Goal: Task Accomplishment & Management: Use online tool/utility

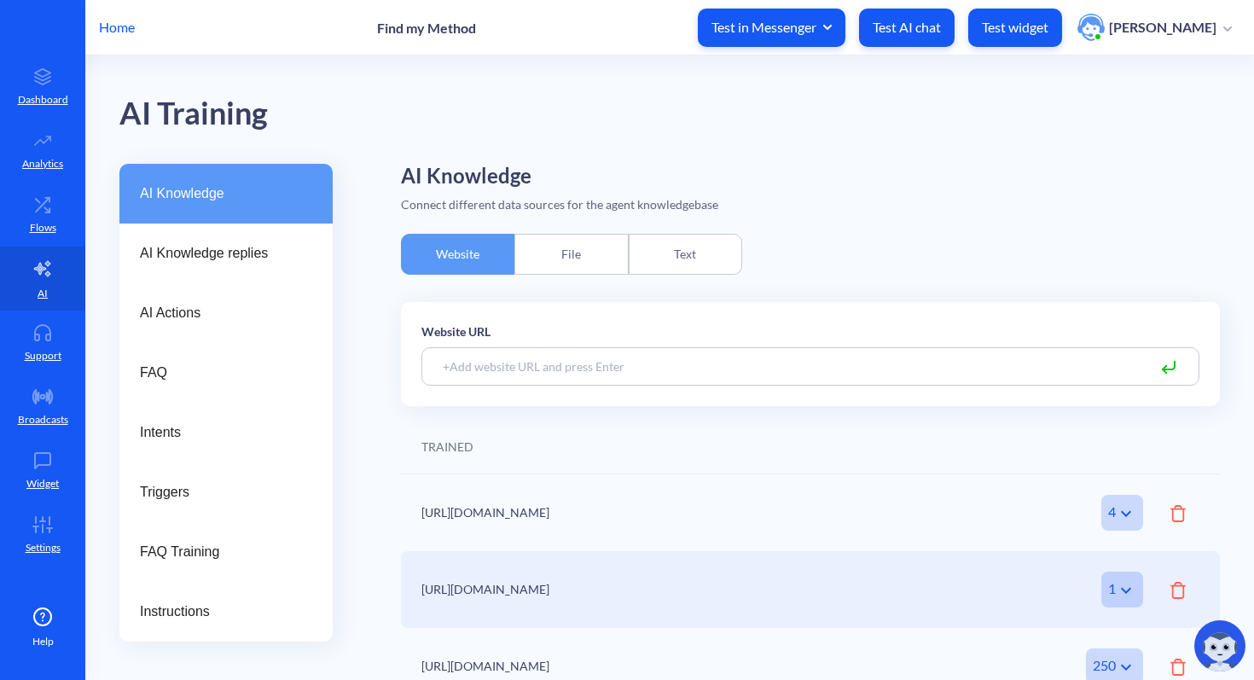
click at [109, 29] on p "Home" at bounding box center [117, 27] width 36 height 20
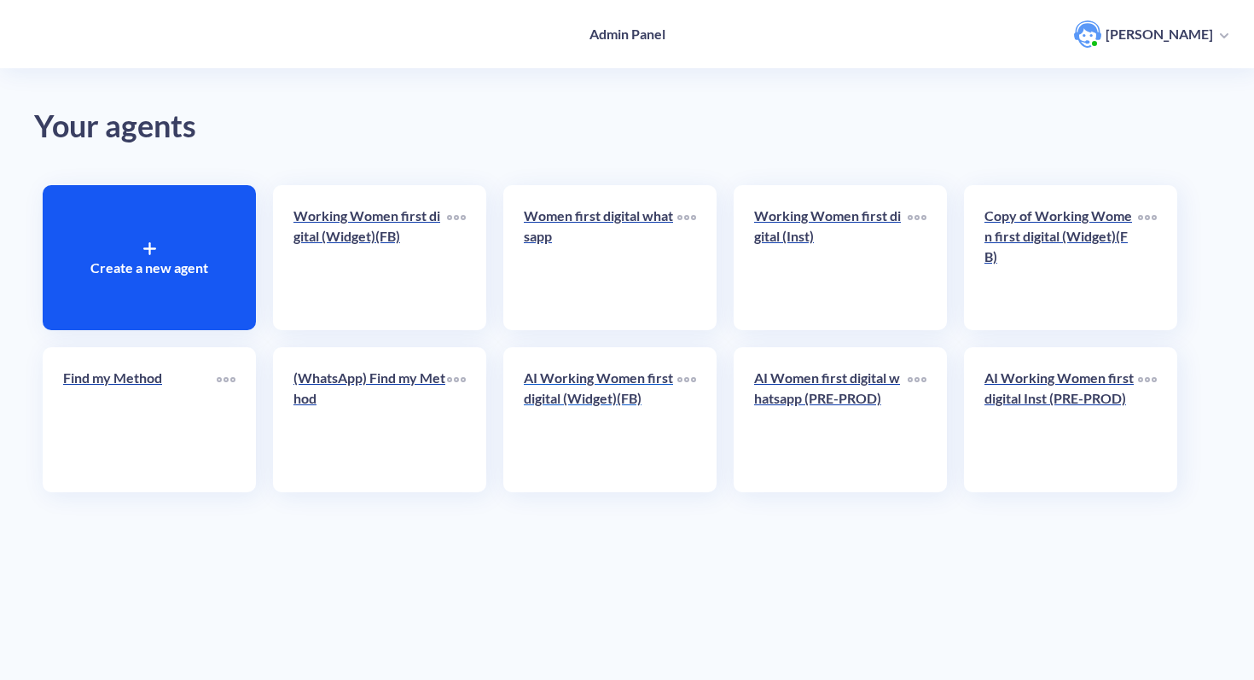
click at [641, 380] on p "AI Working Women first digital (Widget)(FB)" at bounding box center [601, 388] width 154 height 41
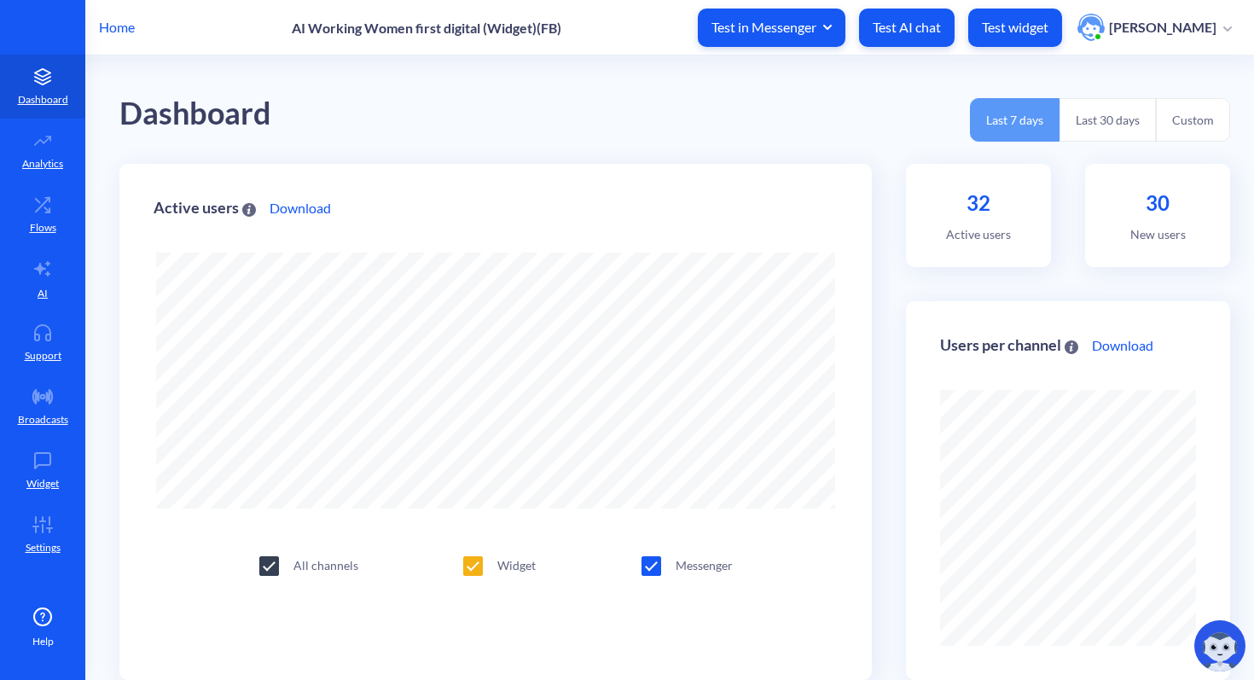
scroll to position [680, 1254]
click at [31, 280] on link "AI" at bounding box center [42, 279] width 85 height 64
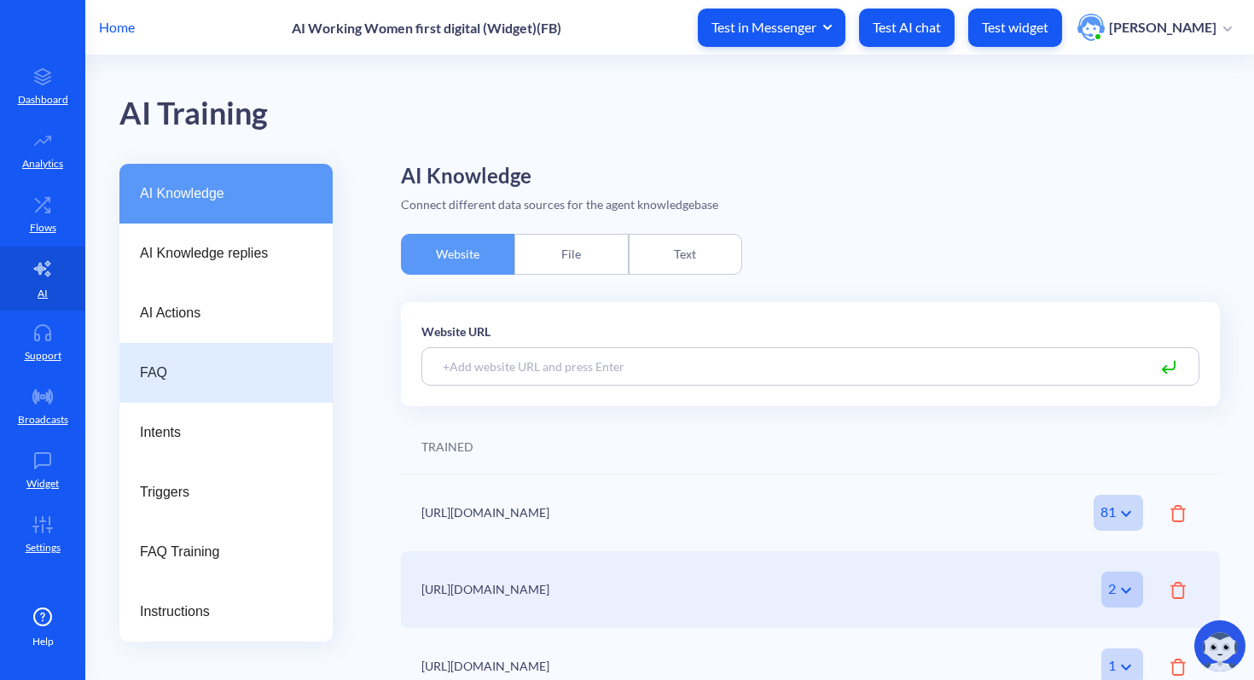
click at [184, 361] on div "FAQ" at bounding box center [225, 373] width 213 height 60
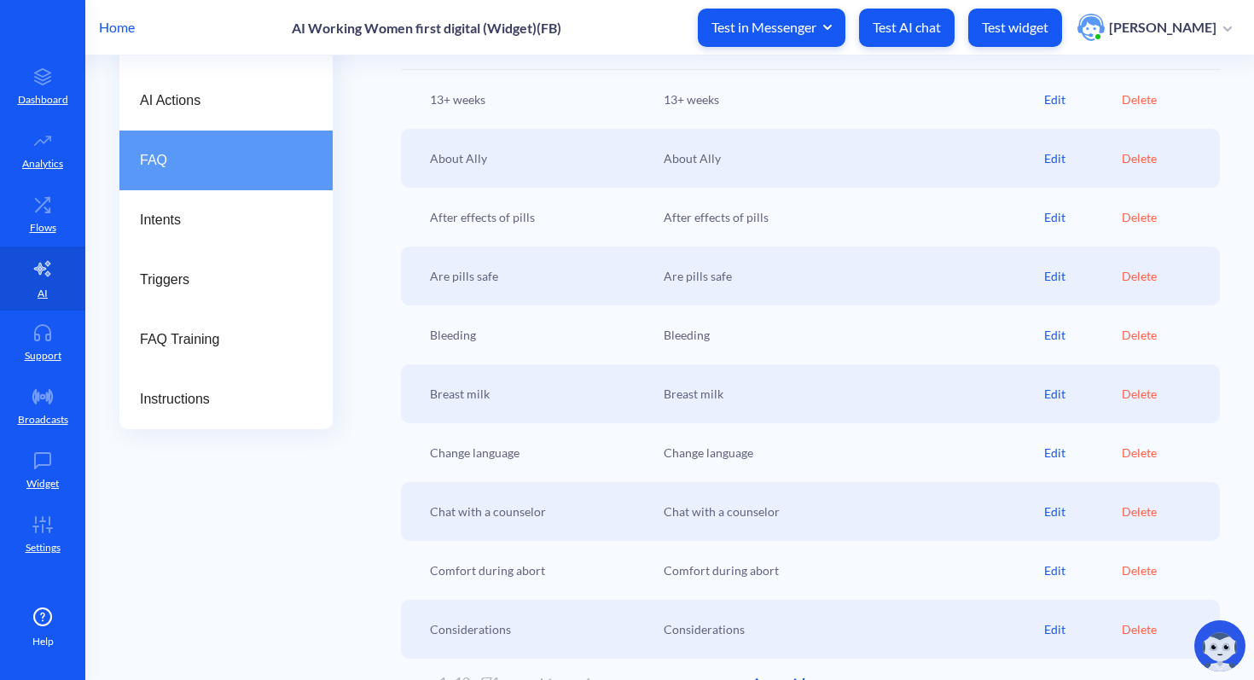
scroll to position [241, 0]
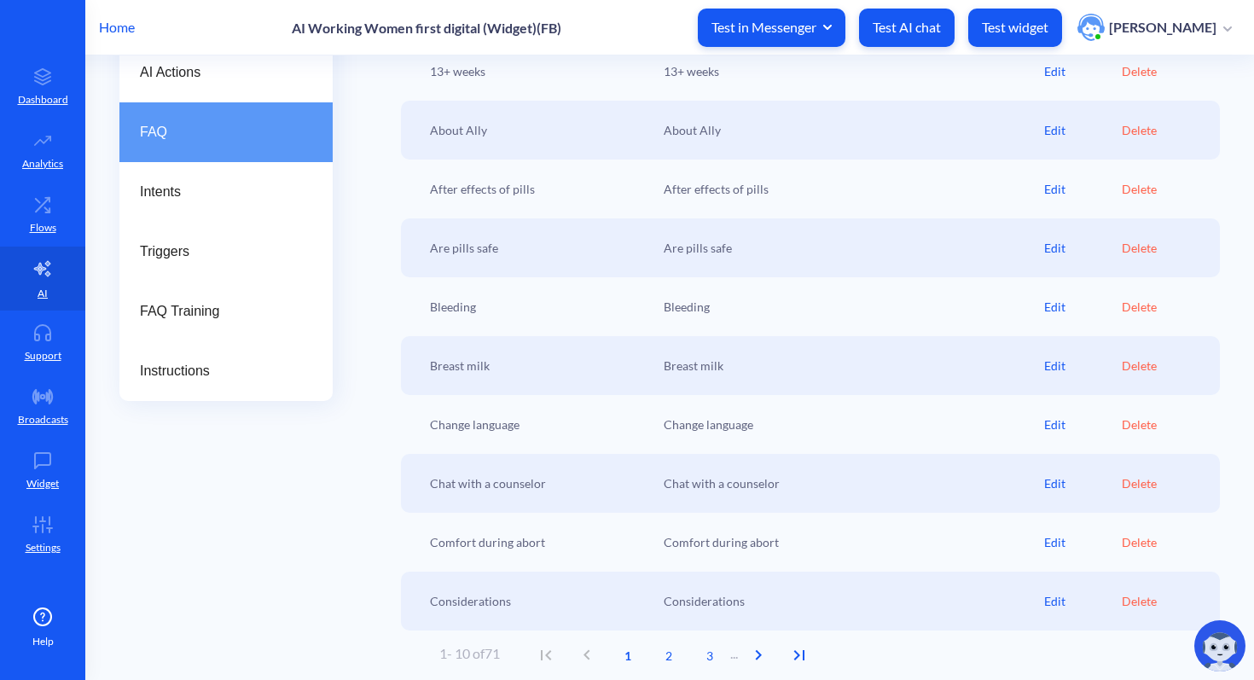
click at [1054, 425] on div "Edit" at bounding box center [1083, 424] width 78 height 18
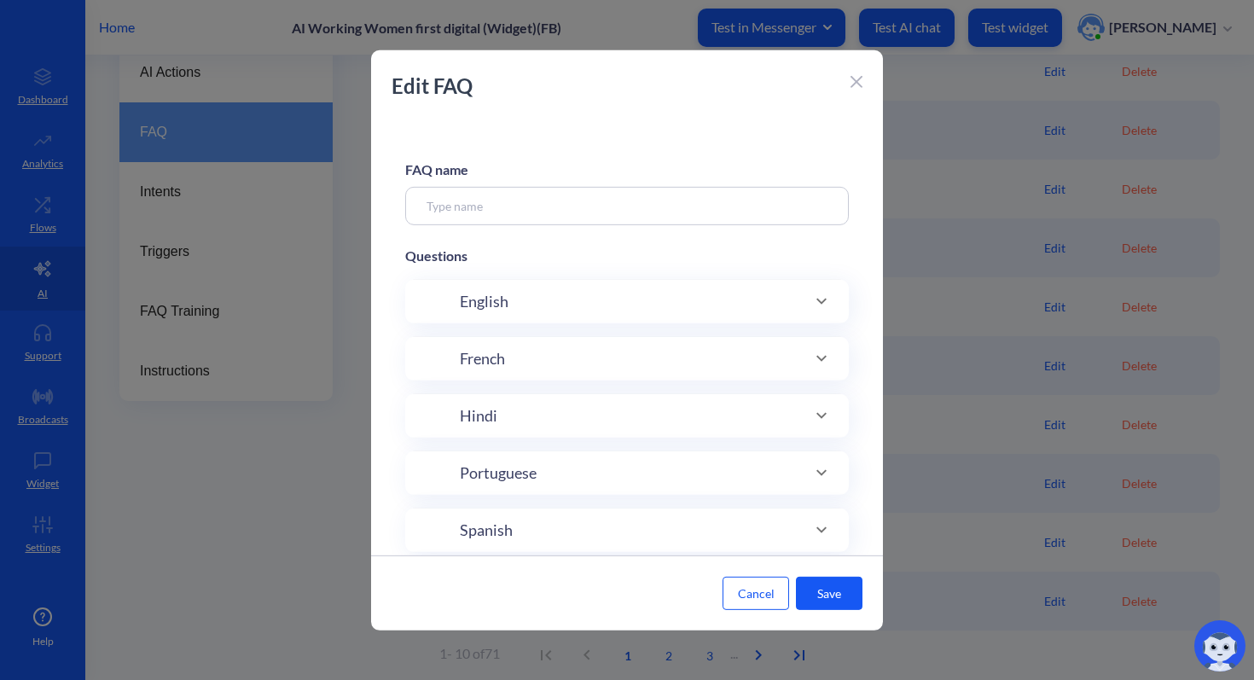
type input "Change language"
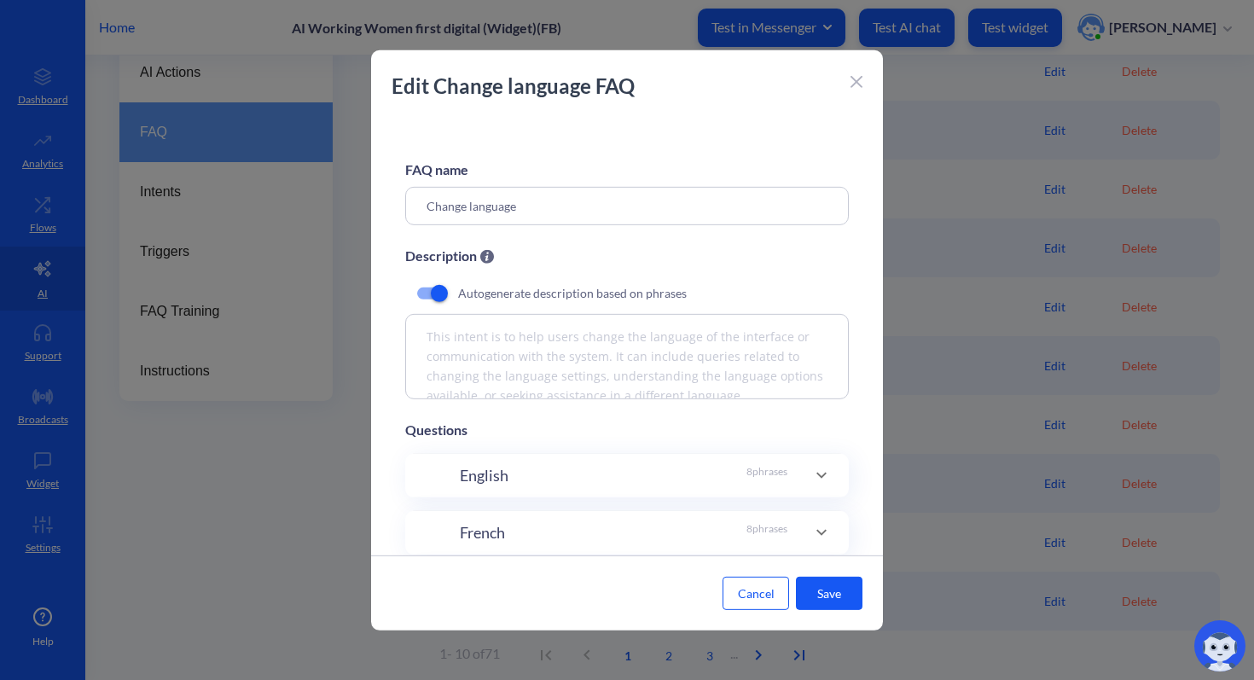
scroll to position [15, 0]
click at [512, 477] on div "English 8 phrases" at bounding box center [624, 474] width 328 height 23
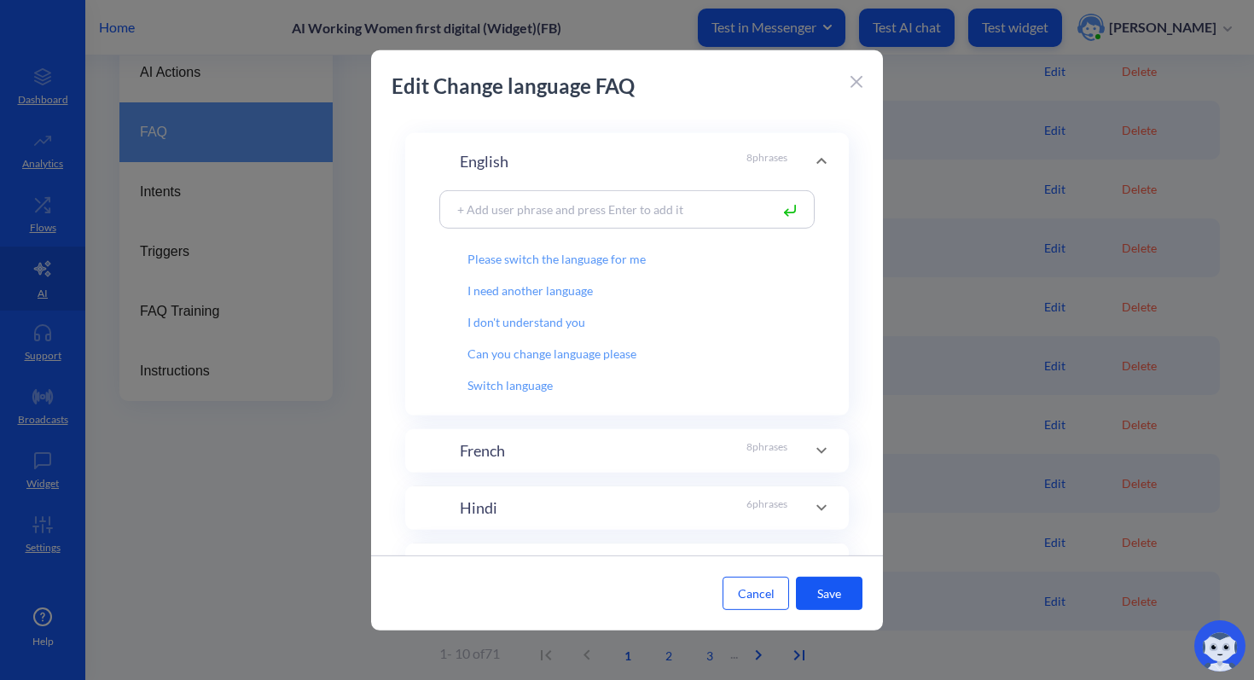
scroll to position [497, 0]
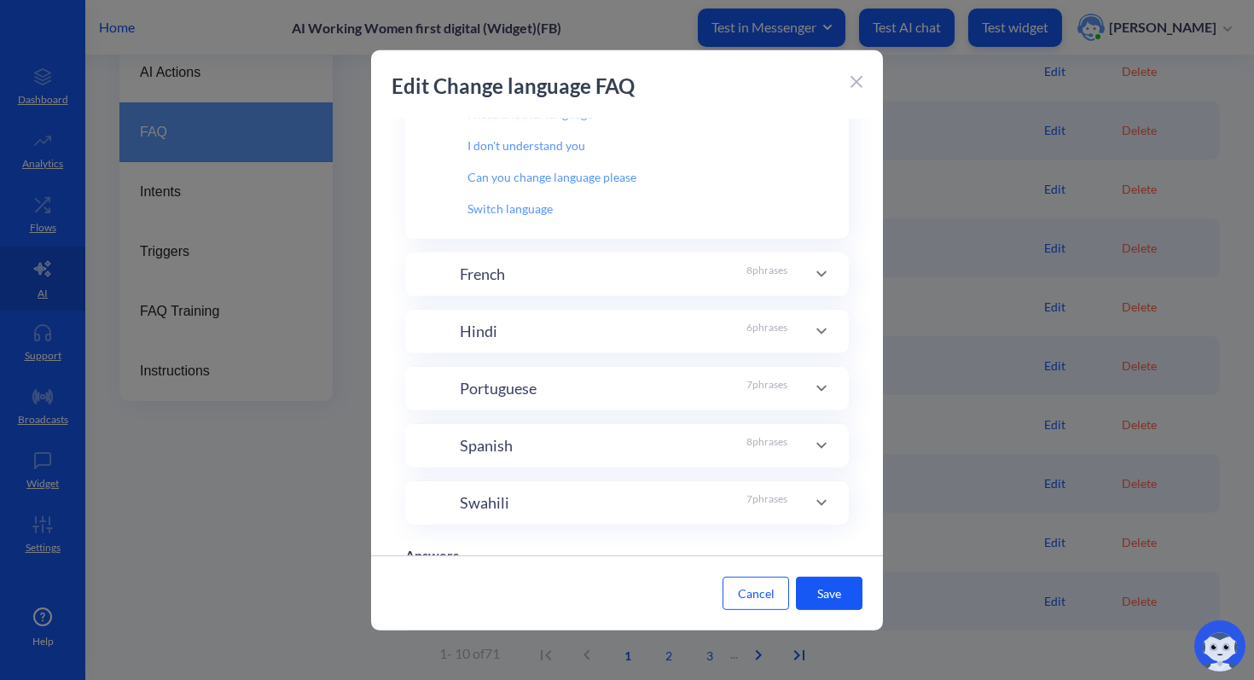
click at [855, 85] on icon at bounding box center [856, 82] width 12 height 12
